Goal: Navigation & Orientation: Find specific page/section

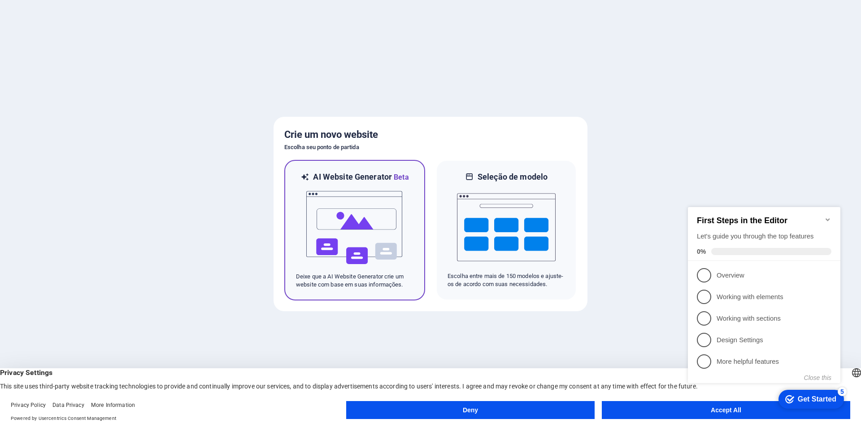
click at [346, 264] on img at bounding box center [355, 228] width 99 height 90
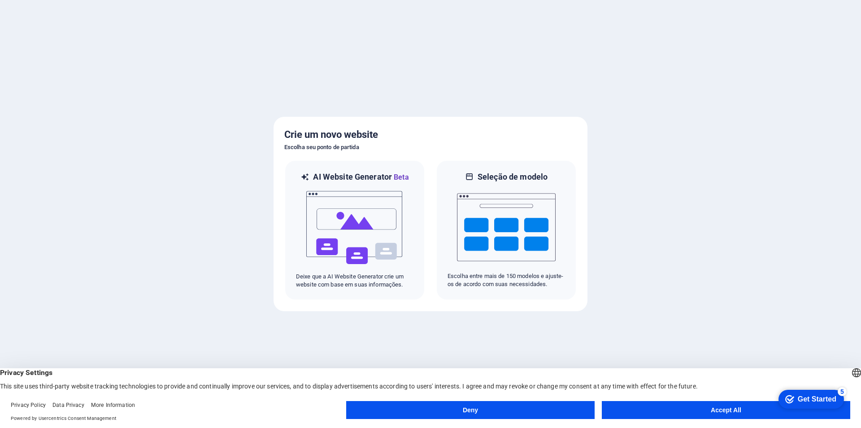
click at [712, 415] on button "Accept All" at bounding box center [726, 410] width 249 height 18
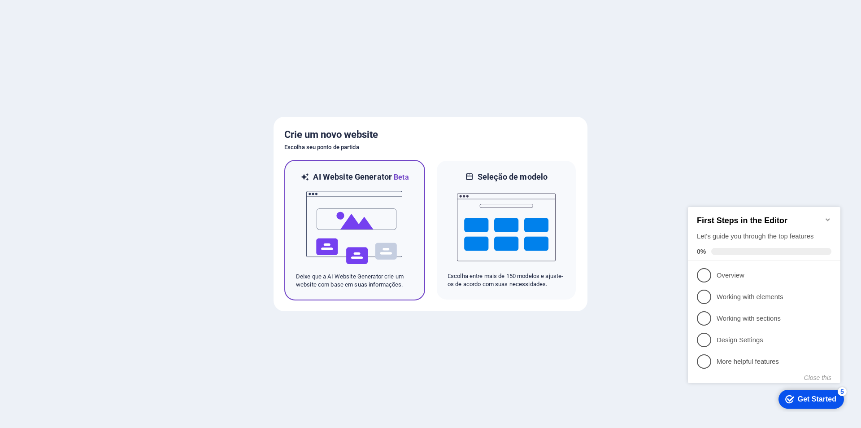
click at [333, 213] on img at bounding box center [355, 228] width 99 height 90
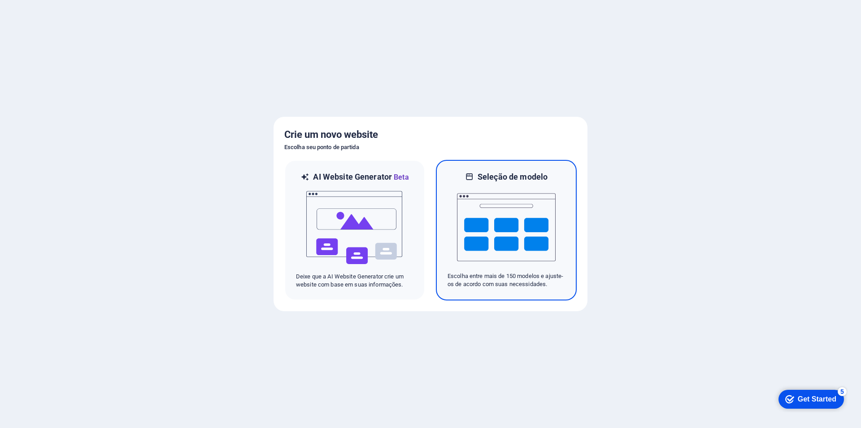
click at [521, 200] on img at bounding box center [506, 227] width 99 height 90
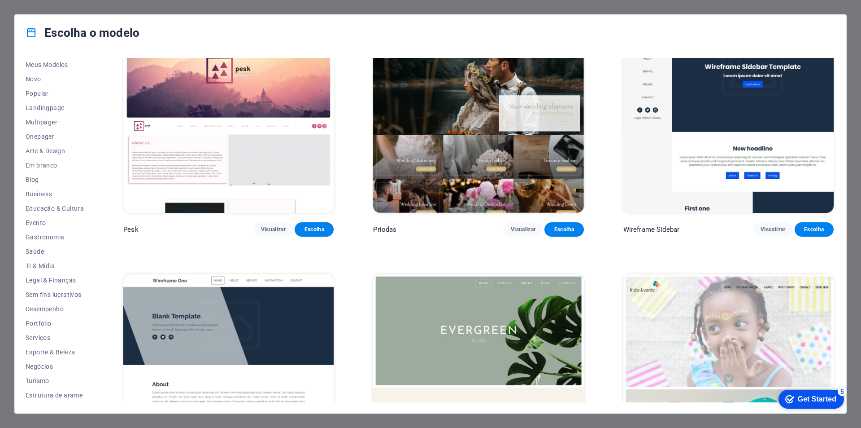
scroll to position [4128, 0]
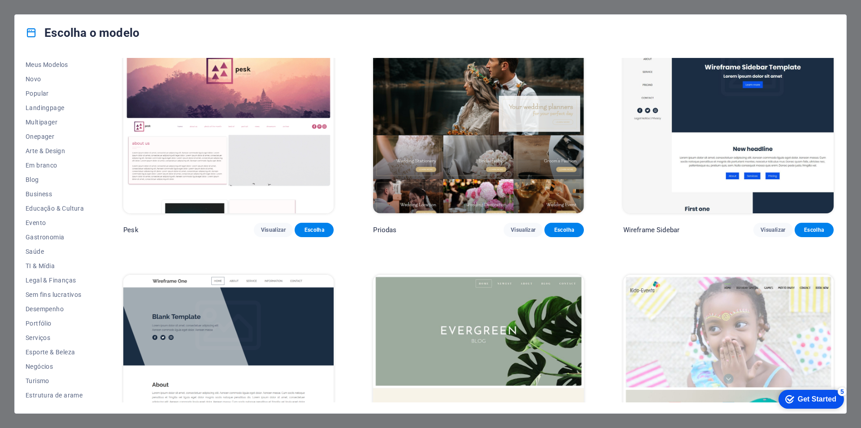
drag, startPoint x: 836, startPoint y: 162, endPoint x: 832, endPoint y: 73, distance: 89.4
click at [832, 73] on div "Todos os Modelos Meus Modelos Novo Popular Landingpage Multipager Onepager Arte…" at bounding box center [431, 232] width 832 height 362
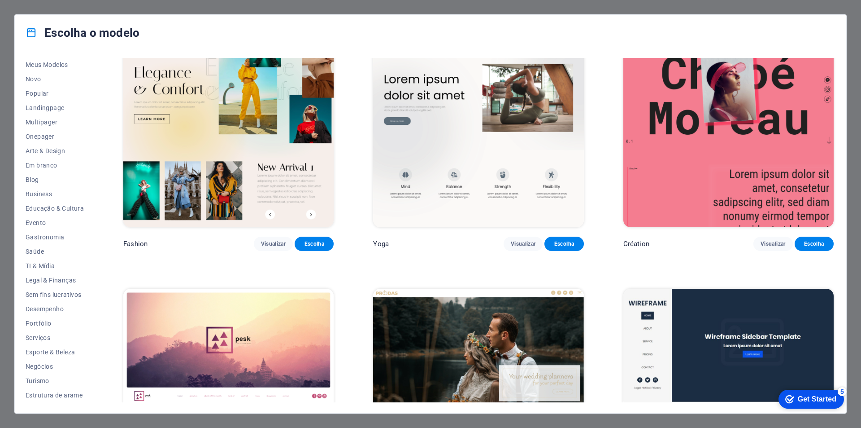
drag, startPoint x: 786, startPoint y: 115, endPoint x: 776, endPoint y: 116, distance: 10.0
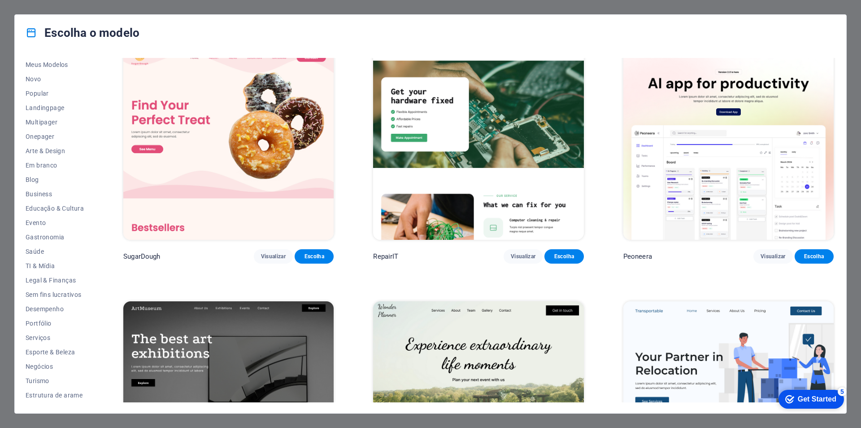
scroll to position [0, 0]
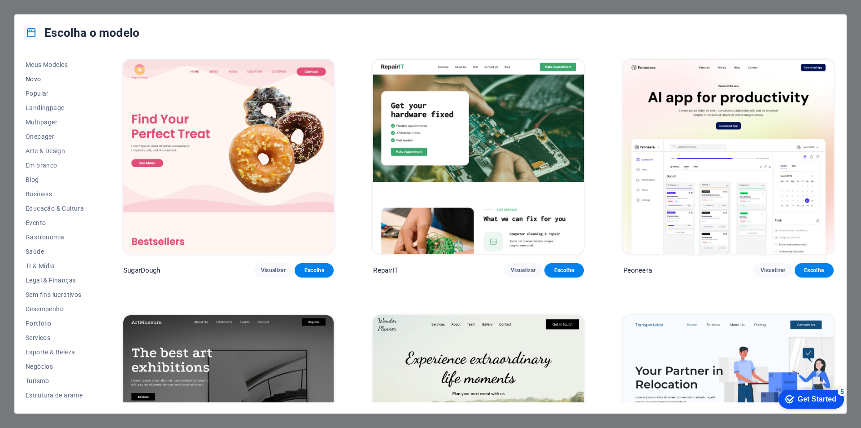
click at [40, 77] on span "Novo" at bounding box center [55, 78] width 58 height 7
click at [47, 92] on span "Popular" at bounding box center [55, 93] width 58 height 7
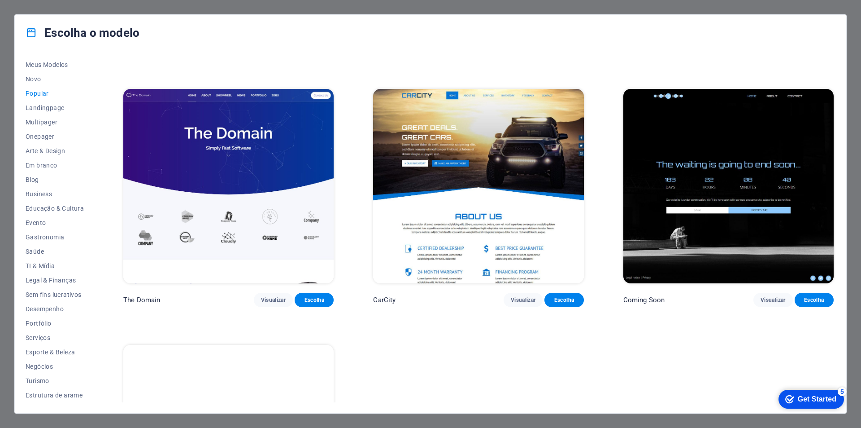
scroll to position [987, 0]
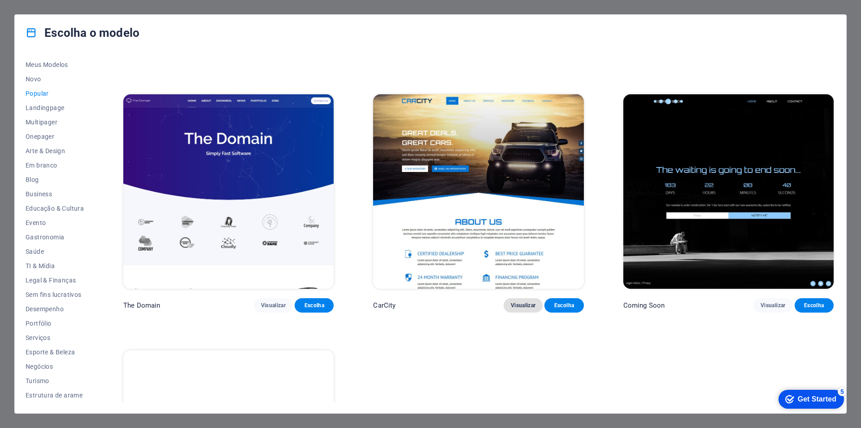
click at [514, 302] on span "Visualizar" at bounding box center [523, 305] width 25 height 7
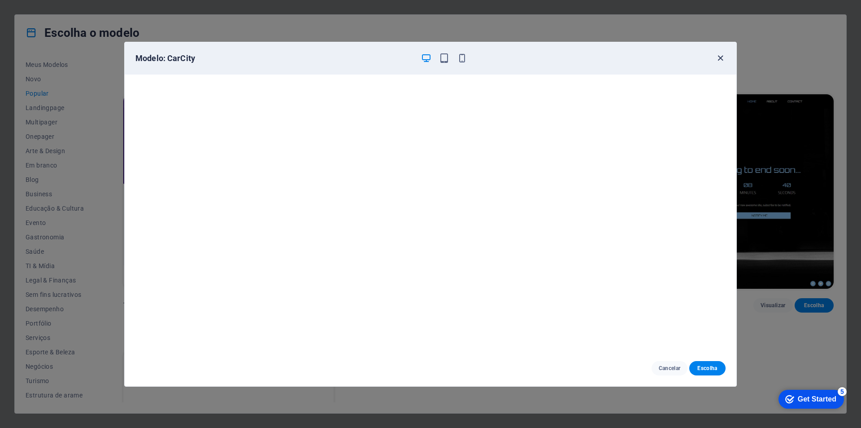
click at [716, 57] on icon "button" at bounding box center [721, 58] width 10 height 10
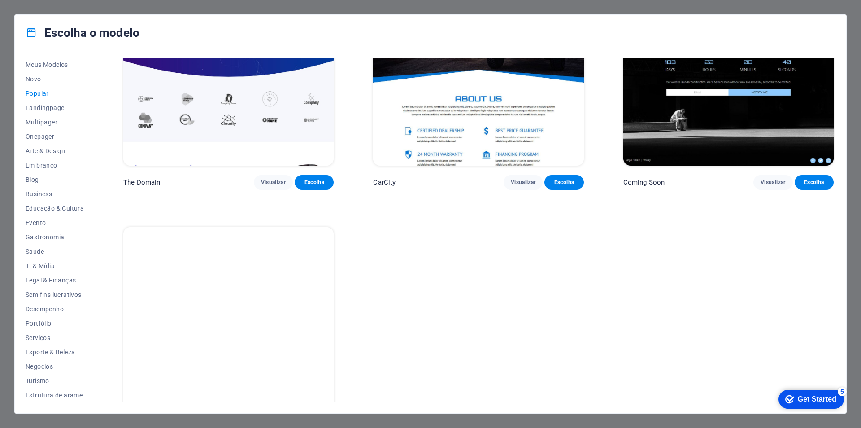
scroll to position [923, 0]
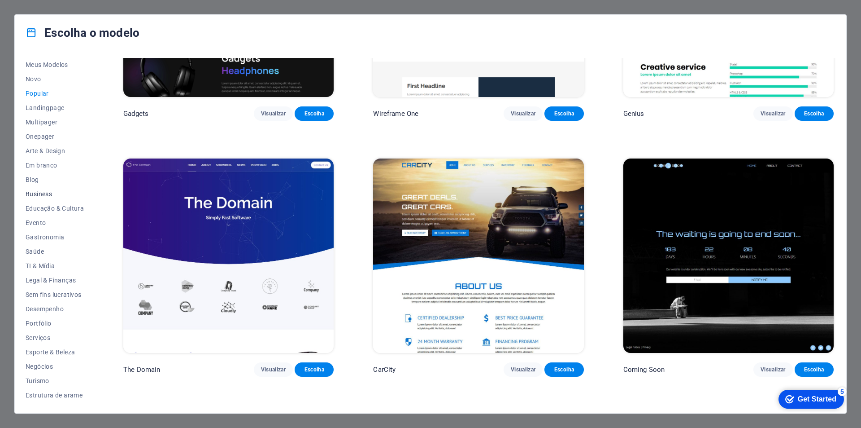
click at [52, 197] on span "Business" at bounding box center [55, 193] width 58 height 7
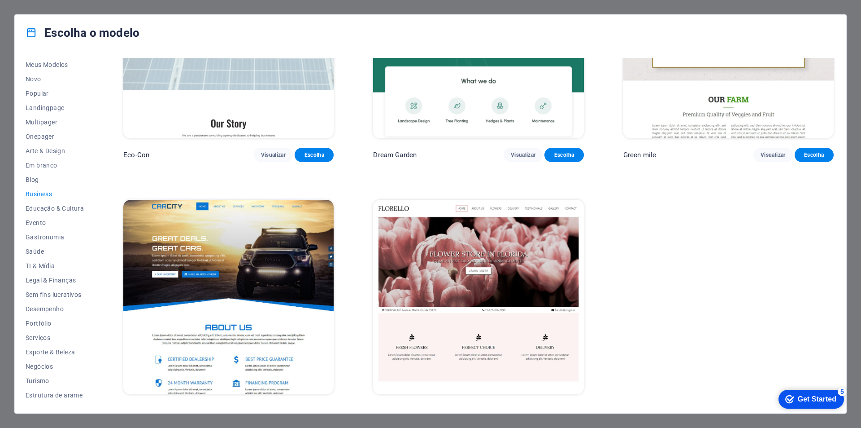
scroll to position [129, 0]
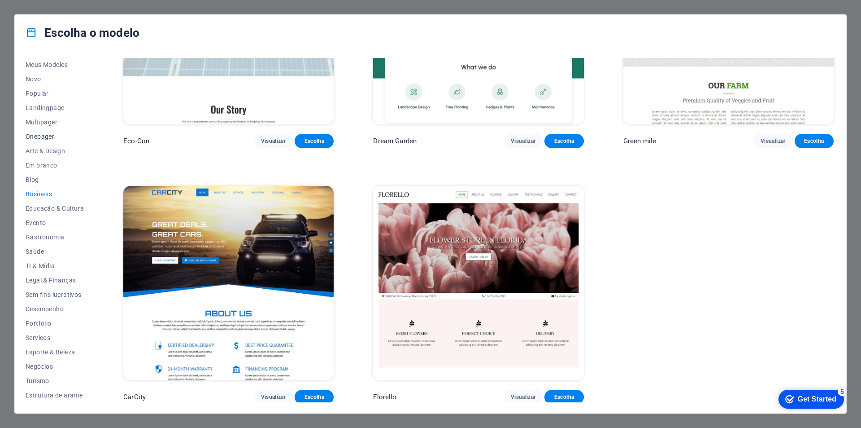
click at [36, 136] on span "Onepager" at bounding box center [55, 136] width 58 height 7
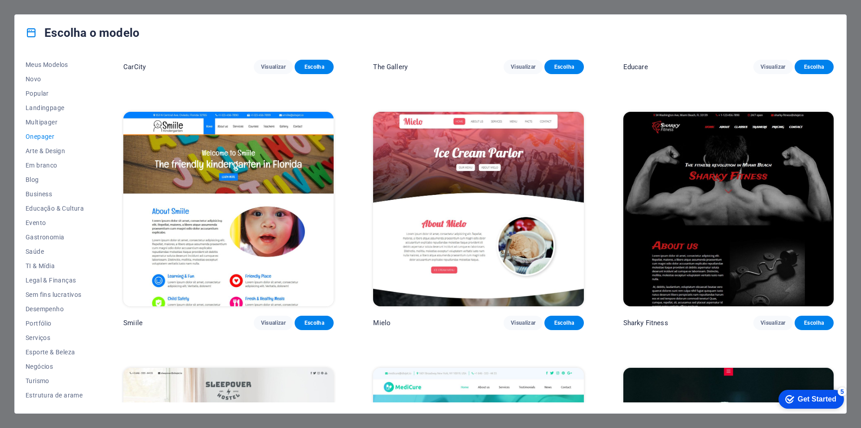
scroll to position [3255, 0]
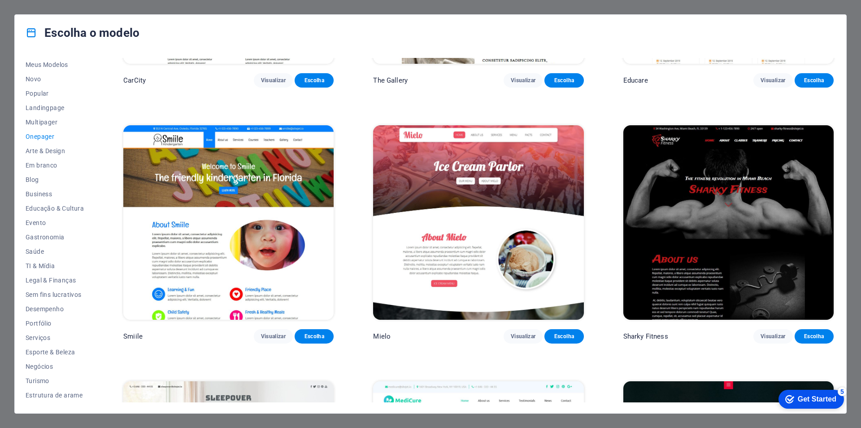
click at [751, 188] on img at bounding box center [729, 222] width 210 height 194
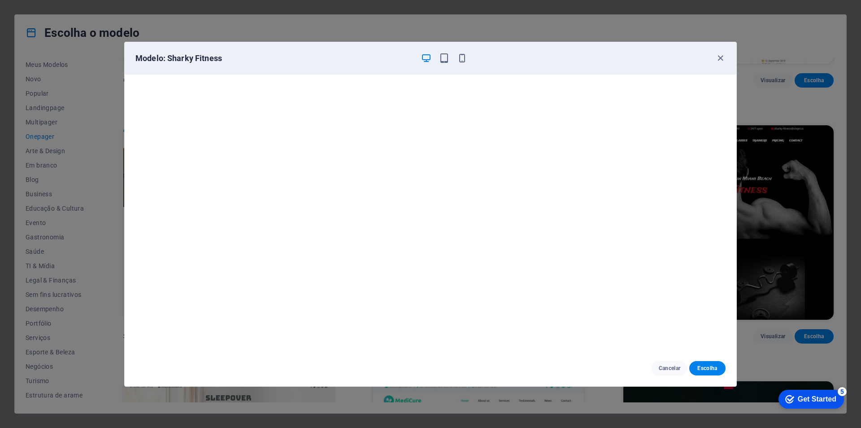
scroll to position [2, 0]
click at [722, 54] on icon "button" at bounding box center [721, 58] width 10 height 10
